Goal: Task Accomplishment & Management: Use online tool/utility

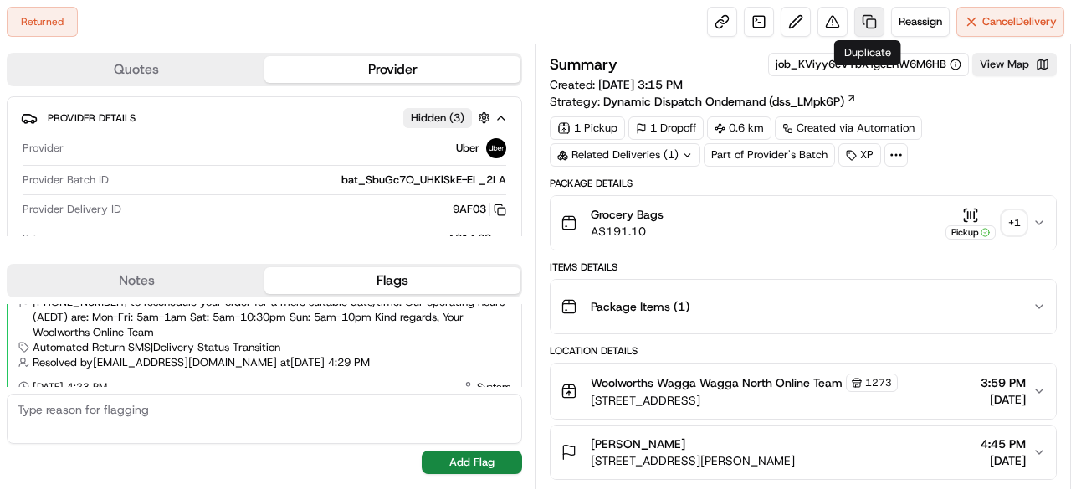
click at [870, 26] on link at bounding box center [869, 22] width 30 height 30
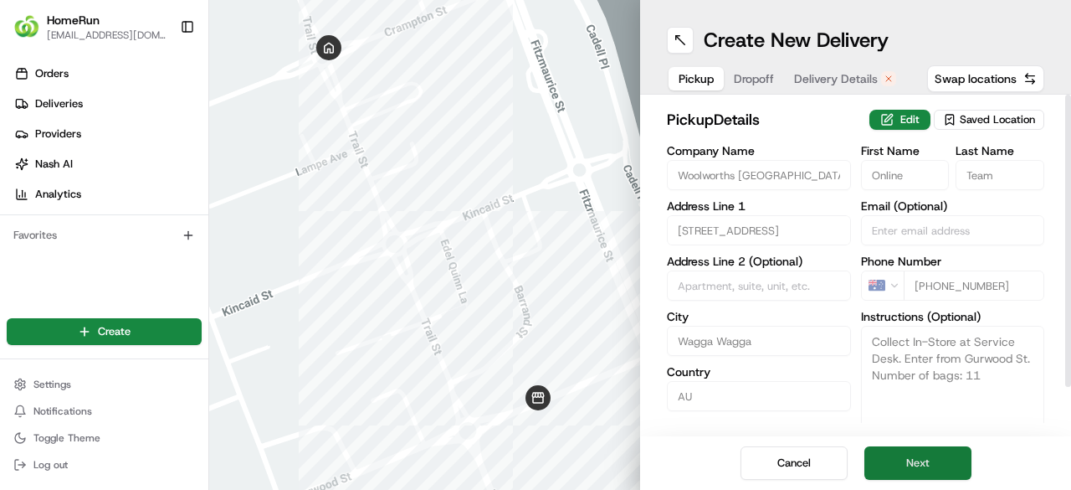
click at [926, 463] on button "Next" at bounding box center [918, 462] width 107 height 33
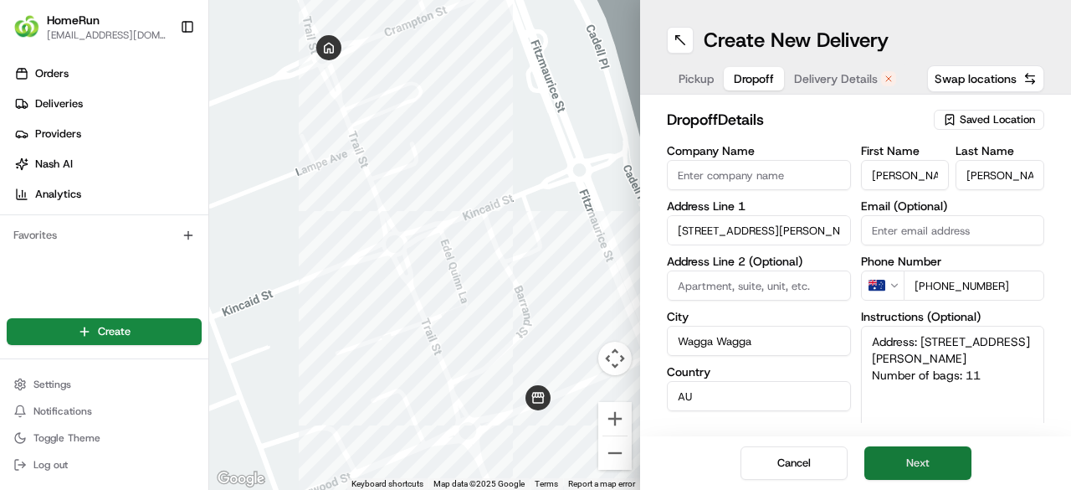
click at [934, 464] on button "Next" at bounding box center [918, 462] width 107 height 33
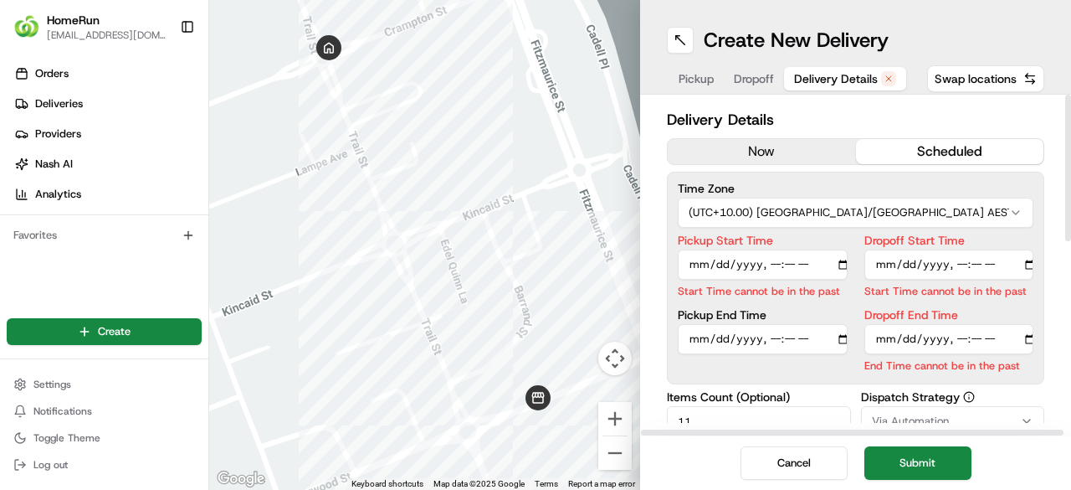
click at [771, 153] on button "now" at bounding box center [762, 151] width 188 height 25
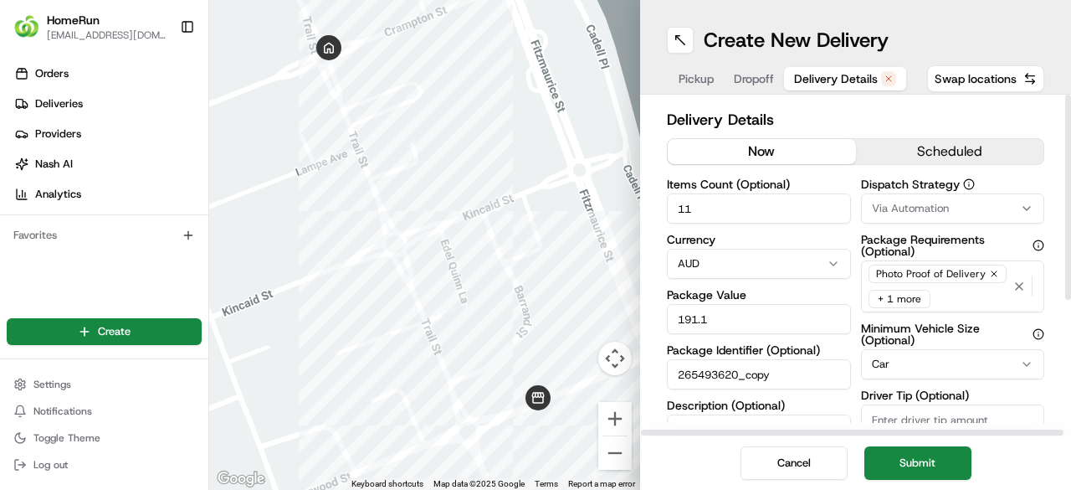
click at [932, 460] on button "Submit" at bounding box center [918, 462] width 107 height 33
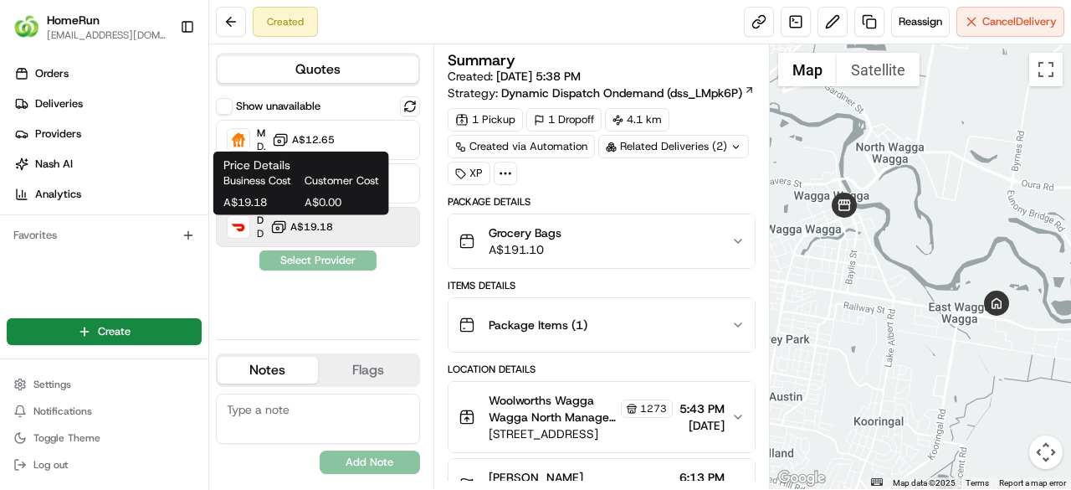
click at [313, 223] on span "A$19.18" at bounding box center [311, 226] width 43 height 13
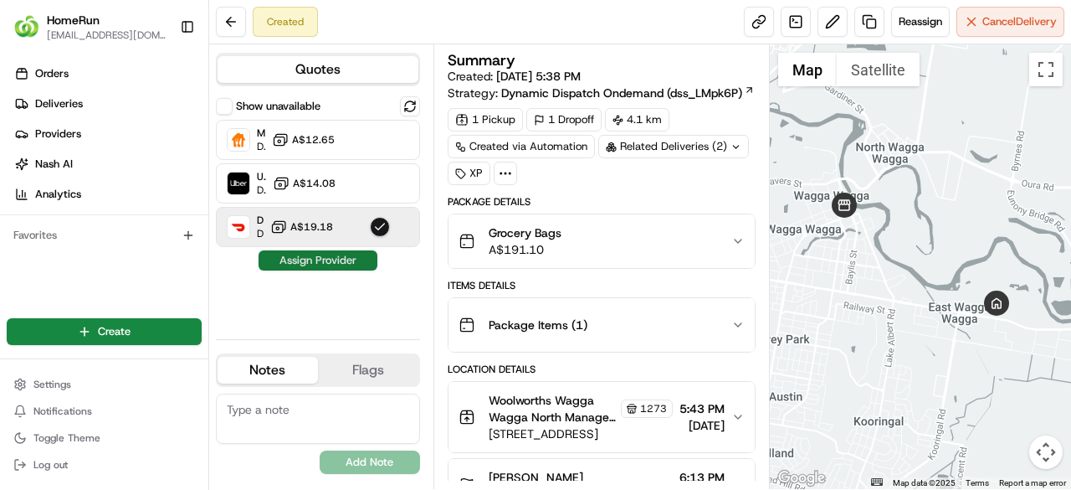
click at [333, 260] on button "Assign Provider" at bounding box center [318, 260] width 119 height 20
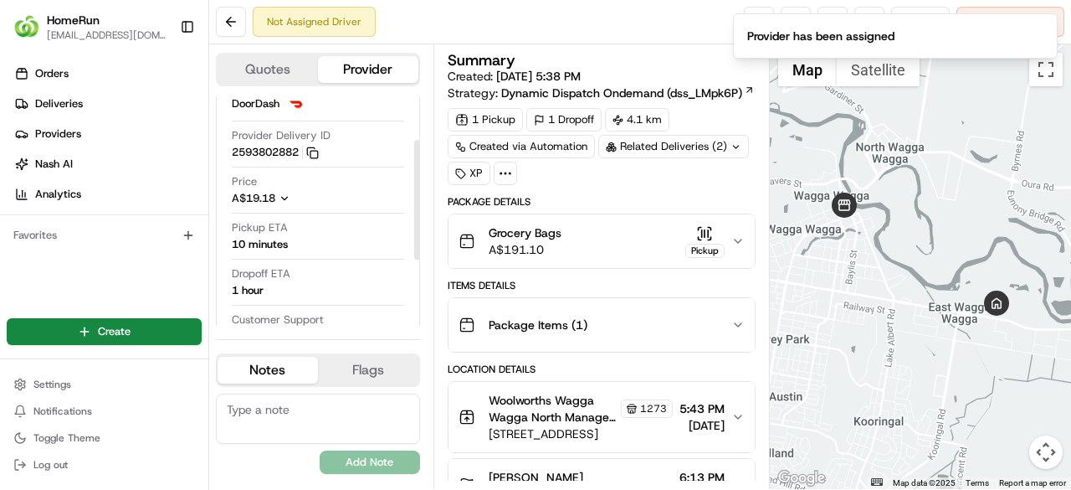
scroll to position [84, 0]
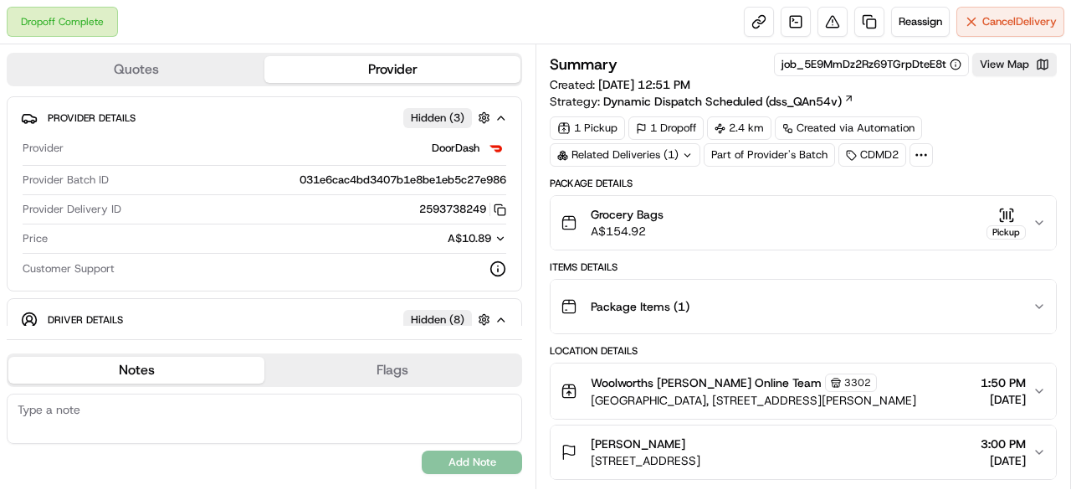
click at [1039, 217] on icon "button" at bounding box center [1039, 222] width 13 height 13
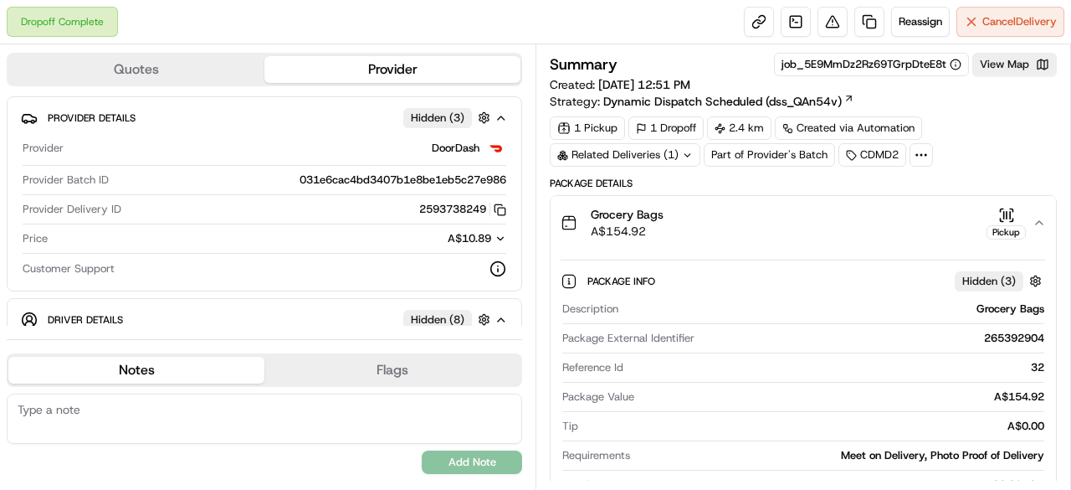
click at [1039, 217] on icon "button" at bounding box center [1039, 222] width 13 height 13
